Goal: Task Accomplishment & Management: Use online tool/utility

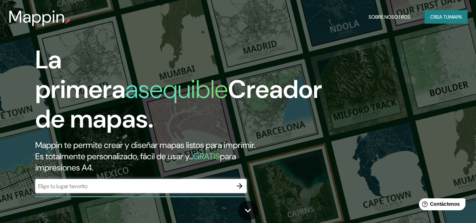
click at [449, 16] on font "mapa" at bounding box center [455, 17] width 13 height 6
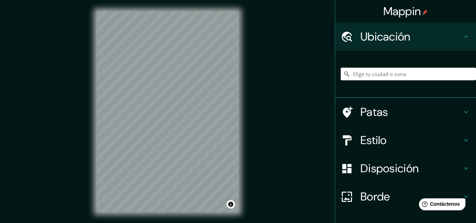
click at [380, 75] on input "Elige tu ciudad o zona" at bounding box center [408, 74] width 135 height 13
type input "[PERSON_NAME], [GEOGRAPHIC_DATA], [GEOGRAPHIC_DATA]"
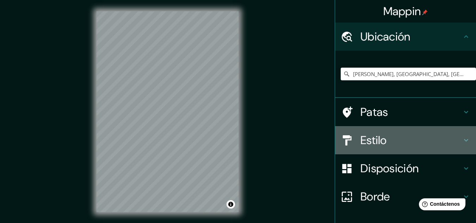
click at [448, 136] on h4 "Estilo" at bounding box center [410, 140] width 101 height 14
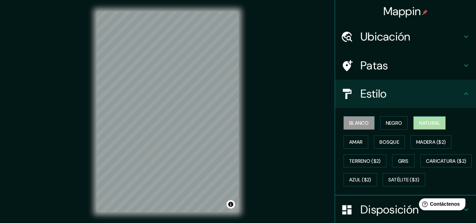
click at [433, 126] on font "Natural" at bounding box center [429, 123] width 21 height 6
click at [361, 121] on font "Blanco" at bounding box center [359, 123] width 20 height 6
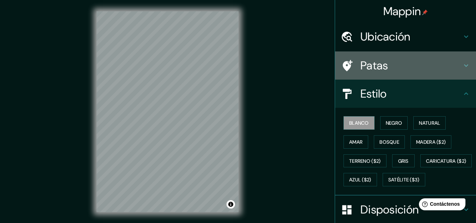
click at [405, 73] on div "Patas" at bounding box center [405, 65] width 141 height 28
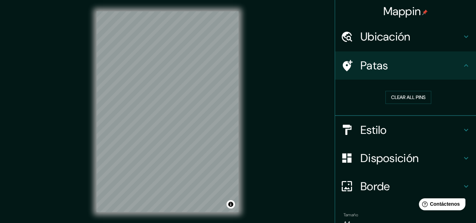
scroll to position [36, 0]
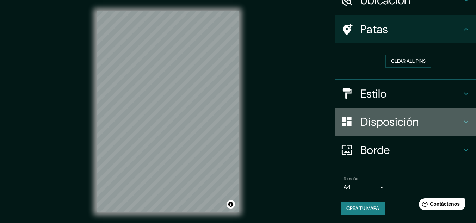
click at [427, 122] on h4 "Disposición" at bounding box center [410, 122] width 101 height 14
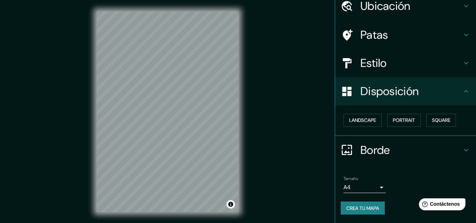
scroll to position [31, 0]
click at [421, 119] on font "Cuadrado" at bounding box center [434, 120] width 26 height 6
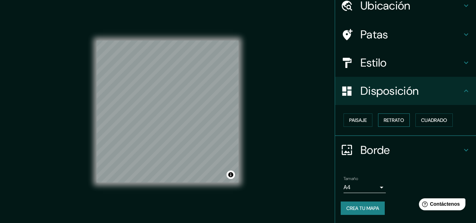
click at [397, 121] on font "Retrato" at bounding box center [394, 120] width 20 height 6
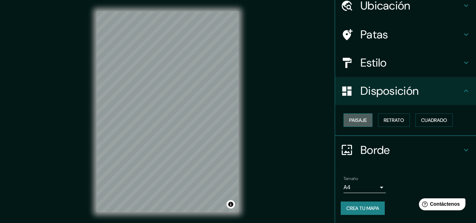
click at [361, 121] on font "Paisaje" at bounding box center [358, 120] width 18 height 6
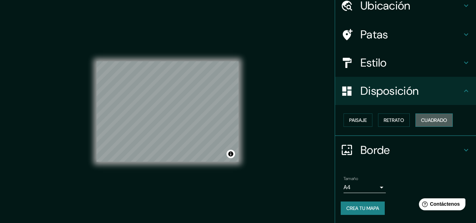
click at [415, 123] on button "Cuadrado" at bounding box center [433, 119] width 37 height 13
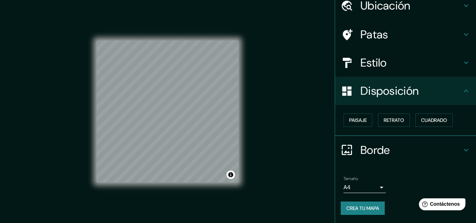
scroll to position [12, 0]
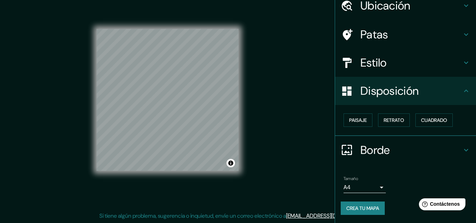
click at [367, 148] on font "Borde" at bounding box center [375, 150] width 30 height 15
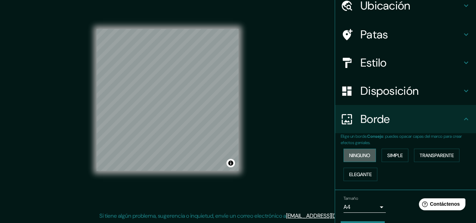
click at [362, 156] on font "Ninguno" at bounding box center [359, 155] width 21 height 6
click at [396, 156] on font "Simple" at bounding box center [394, 155] width 15 height 6
click at [443, 158] on font "Transparente" at bounding box center [436, 155] width 34 height 6
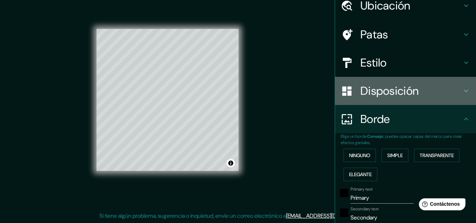
click at [392, 95] on font "Disposición" at bounding box center [389, 90] width 58 height 15
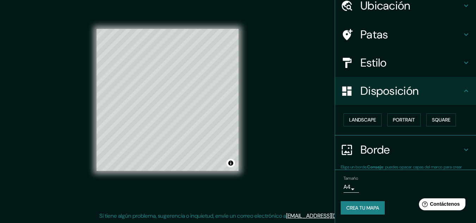
type input "193"
type input "32"
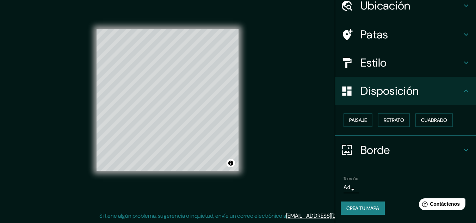
click at [391, 75] on div "Estilo" at bounding box center [405, 63] width 141 height 28
type input "193"
type input "32"
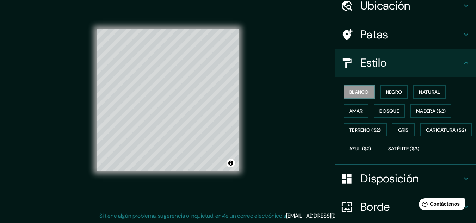
click at [387, 71] on div "Estilo" at bounding box center [405, 63] width 141 height 28
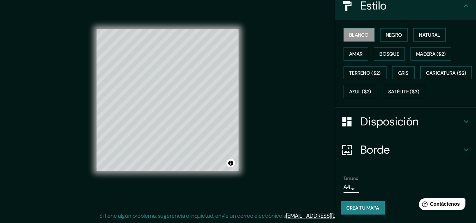
click at [414, 148] on h4 "Borde" at bounding box center [410, 150] width 101 height 14
type input "193"
type input "32"
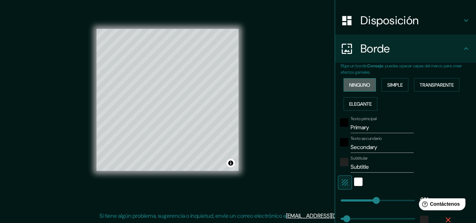
click at [361, 84] on font "Ninguno" at bounding box center [359, 85] width 21 height 6
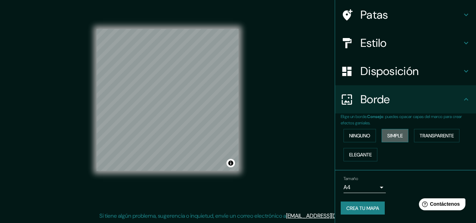
click at [387, 139] on font "Simple" at bounding box center [394, 135] width 15 height 6
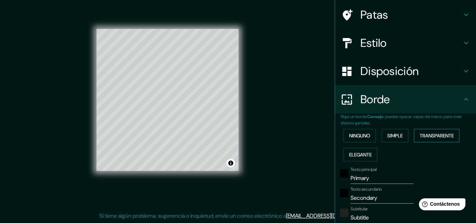
click at [434, 134] on font "Transparente" at bounding box center [436, 135] width 34 height 6
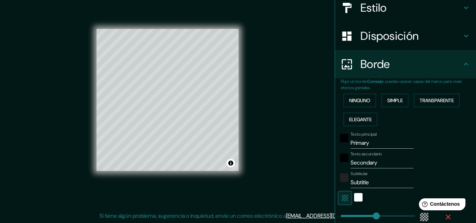
scroll to position [121, 0]
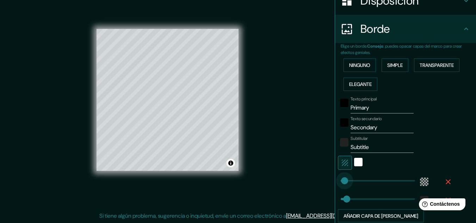
type input "0"
drag, startPoint x: 370, startPoint y: 178, endPoint x: 329, endPoint y: 180, distance: 41.2
type input "32"
type input "46"
drag, startPoint x: 338, startPoint y: 180, endPoint x: 344, endPoint y: 181, distance: 5.3
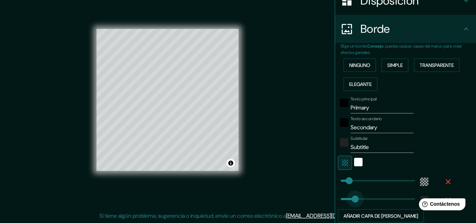
type input "153"
drag, startPoint x: 343, startPoint y: 196, endPoint x: 364, endPoint y: 197, distance: 20.8
type input "0"
drag, startPoint x: 364, startPoint y: 197, endPoint x: 260, endPoint y: 194, distance: 103.9
type input "36"
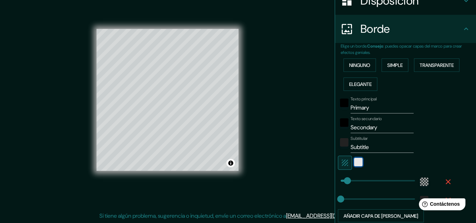
click at [354, 160] on div "blanco" at bounding box center [358, 162] width 8 height 8
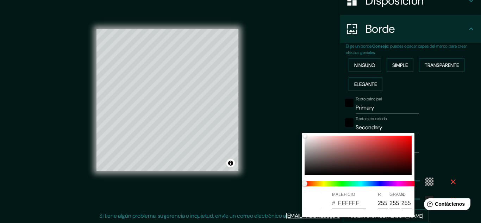
click at [440, 141] on div at bounding box center [240, 111] width 481 height 223
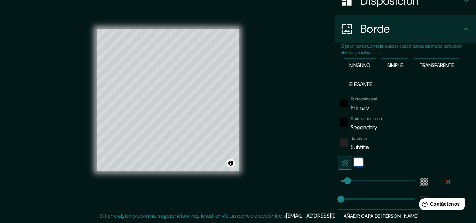
scroll to position [0, 0]
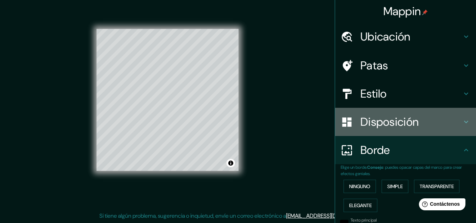
drag, startPoint x: 389, startPoint y: 125, endPoint x: 382, endPoint y: 98, distance: 28.8
click at [389, 125] on font "Disposición" at bounding box center [389, 121] width 58 height 15
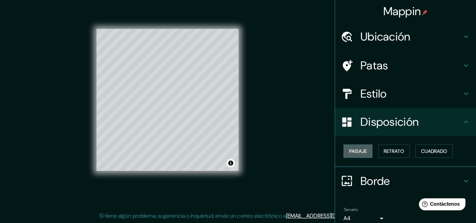
click at [364, 149] on button "Paisaje" at bounding box center [357, 150] width 29 height 13
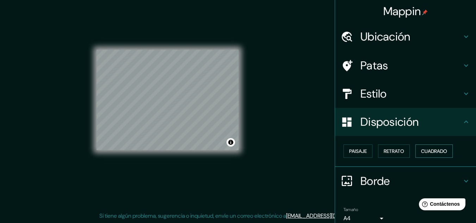
click at [433, 153] on font "Cuadrado" at bounding box center [434, 151] width 26 height 6
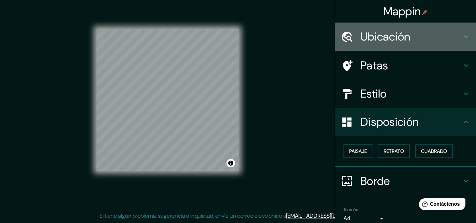
click at [406, 38] on h4 "Ubicación" at bounding box center [410, 37] width 101 height 14
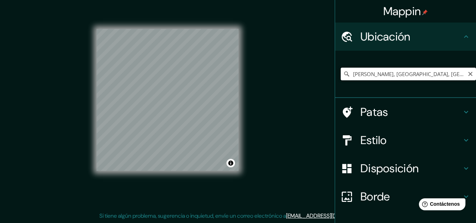
click at [430, 73] on input "[PERSON_NAME], [GEOGRAPHIC_DATA], [GEOGRAPHIC_DATA]" at bounding box center [408, 74] width 135 height 13
click at [397, 108] on h4 "Patas" at bounding box center [410, 112] width 101 height 14
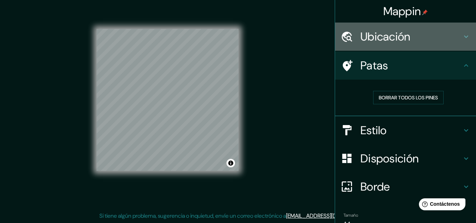
click at [407, 38] on h4 "Ubicación" at bounding box center [410, 37] width 101 height 14
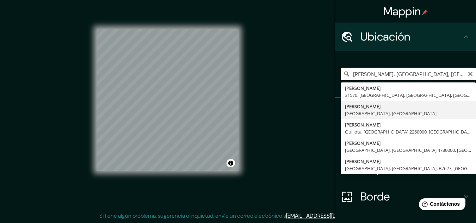
click at [420, 69] on input "[PERSON_NAME], [GEOGRAPHIC_DATA], [GEOGRAPHIC_DATA]" at bounding box center [408, 74] width 135 height 13
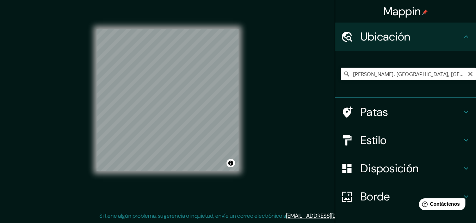
click at [241, 147] on div "© Mapbox © OpenStreetMap Improve this map" at bounding box center [167, 99] width 164 height 223
click at [90, 66] on div "© Mapbox © OpenStreetMap Improve this map" at bounding box center [167, 99] width 164 height 223
click at [91, 105] on div "© Mapbox © OpenStreetMap Improve this map" at bounding box center [167, 99] width 164 height 223
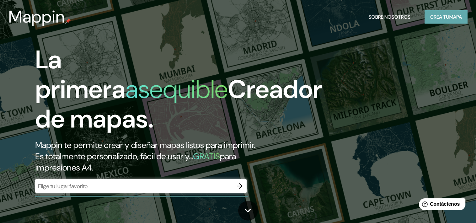
click at [449, 19] on font "mapa" at bounding box center [455, 17] width 13 height 6
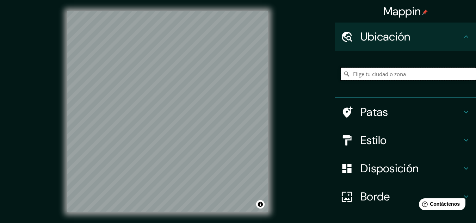
click at [409, 69] on input "Elige tu ciudad o zona" at bounding box center [408, 74] width 135 height 13
click at [408, 75] on input "Elige tu ciudad o zona" at bounding box center [408, 74] width 135 height 13
type input "[PERSON_NAME], [GEOGRAPHIC_DATA], [GEOGRAPHIC_DATA]"
click at [431, 110] on h4 "Patas" at bounding box center [410, 112] width 101 height 14
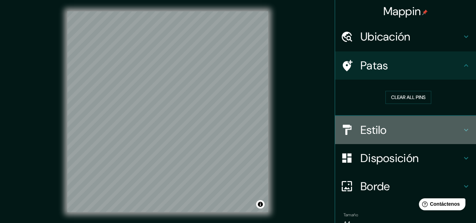
click at [390, 128] on h4 "Estilo" at bounding box center [410, 130] width 101 height 14
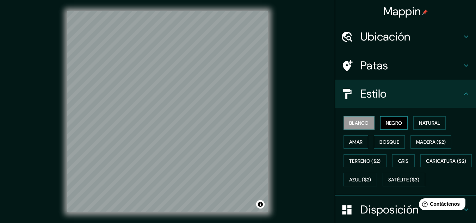
click at [386, 121] on font "Negro" at bounding box center [394, 123] width 17 height 6
click at [391, 142] on font "Bosque" at bounding box center [389, 142] width 20 height 6
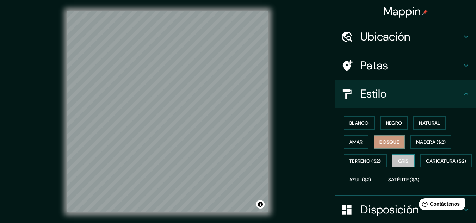
click at [403, 161] on font "Gris" at bounding box center [403, 161] width 11 height 6
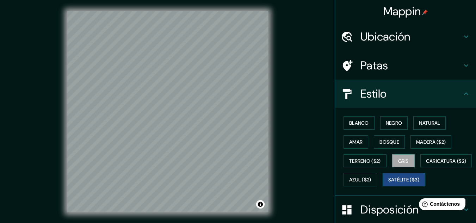
click at [388, 183] on font "Satélite ($3)" at bounding box center [403, 180] width 31 height 6
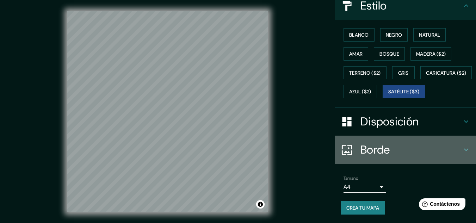
click at [440, 151] on h4 "Borde" at bounding box center [410, 150] width 101 height 14
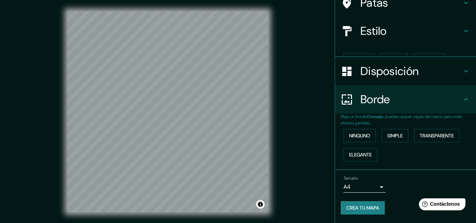
scroll to position [51, 0]
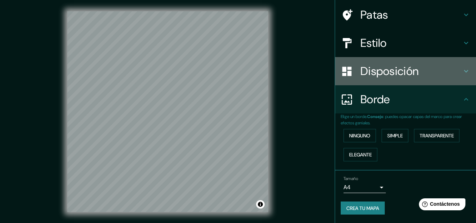
click at [411, 73] on font "Disposición" at bounding box center [389, 71] width 58 height 15
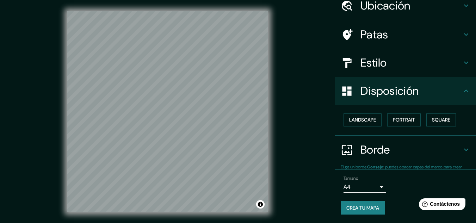
scroll to position [31, 0]
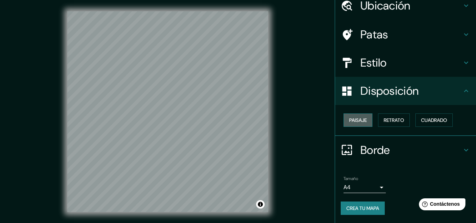
click at [362, 126] on button "Paisaje" at bounding box center [357, 119] width 29 height 13
